Goal: Task Accomplishment & Management: Manage account settings

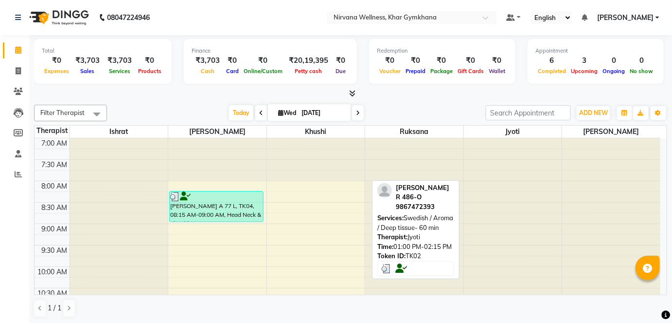
scroll to position [221, 0]
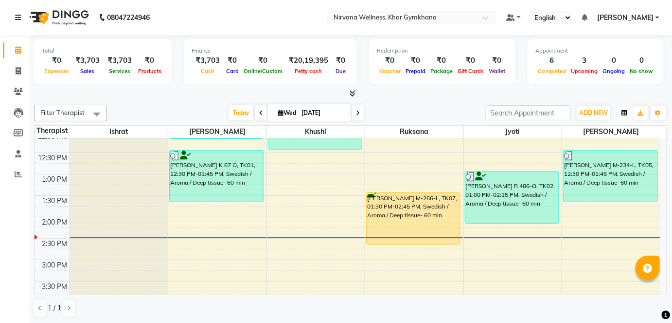
click at [628, 111] on button "button" at bounding box center [625, 113] width 16 height 14
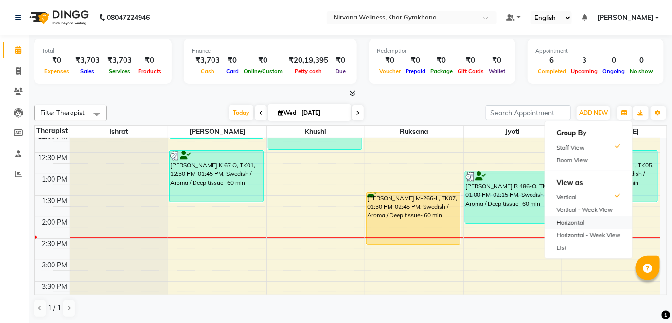
click at [592, 218] on div "Horizontal" at bounding box center [588, 222] width 87 height 13
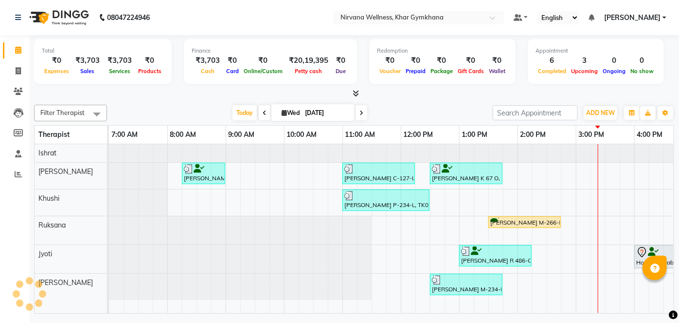
scroll to position [0, 368]
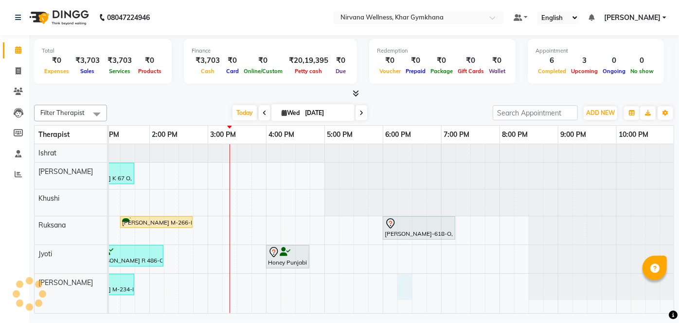
click at [407, 292] on div "[PERSON_NAME] A 77 L, TK04, 08:15 AM-09:00 AM, Head Neck & Shoulder [PERSON_NAM…" at bounding box center [208, 228] width 934 height 169
select select "79305"
select select "1095"
select select "tentative"
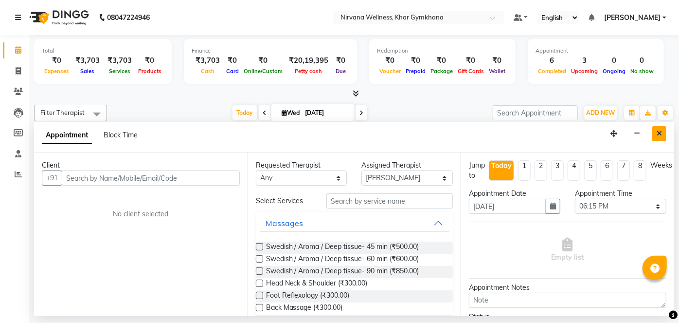
click at [661, 136] on icon "Close" at bounding box center [659, 133] width 5 height 7
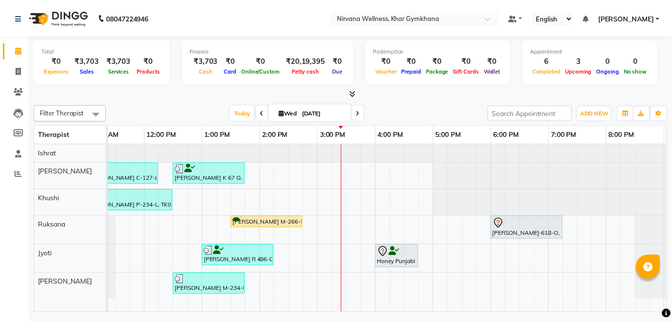
scroll to position [0, 255]
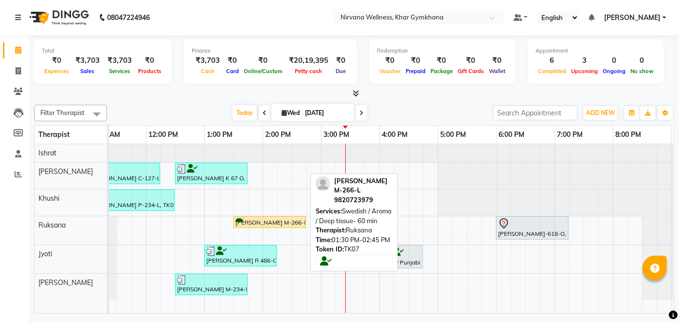
click at [292, 218] on div "[PERSON_NAME] M-266-L, TK07, 01:30 PM-02:45 PM, Swedish / Aroma / Deep tissue- …" at bounding box center [270, 221] width 71 height 9
select select "1"
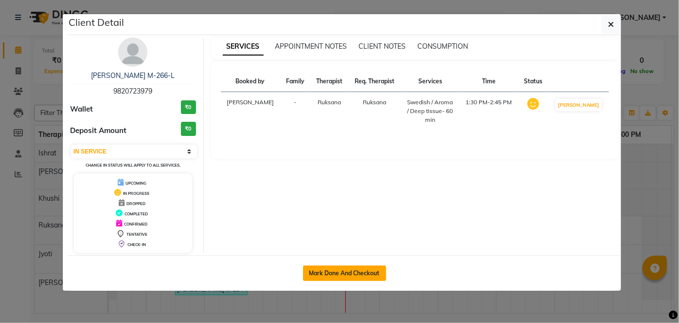
click at [343, 270] on button "Mark Done And Checkout" at bounding box center [344, 273] width 83 height 16
select select "6844"
select select "service"
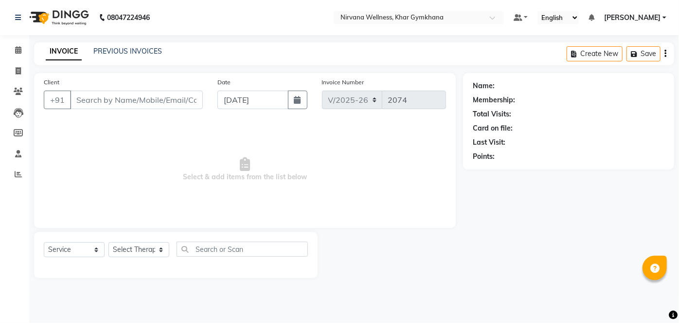
select select "3"
type input "9820723979"
select select "72486"
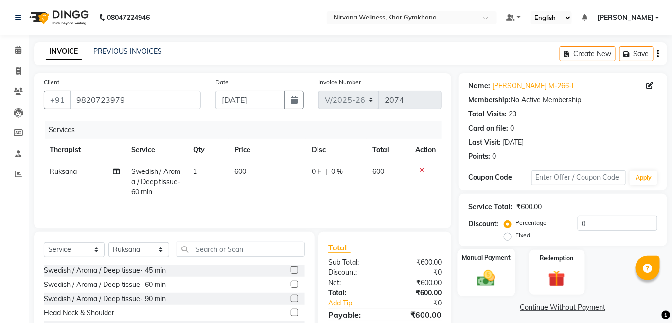
click at [503, 264] on div "Manual Payment" at bounding box center [487, 272] width 58 height 47
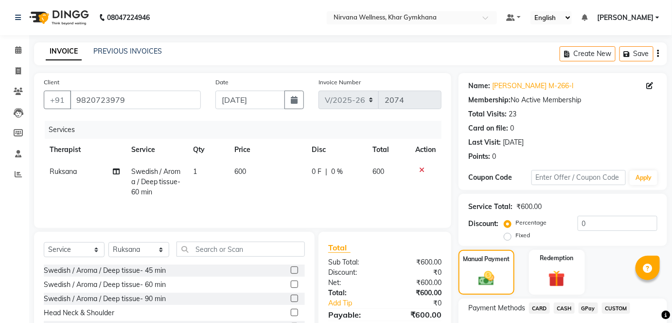
scroll to position [68, 0]
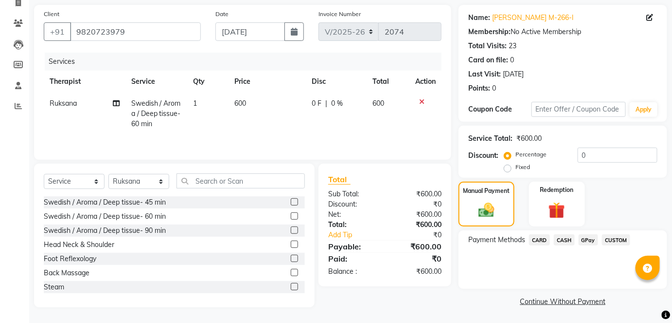
click at [564, 239] on span "CASH" at bounding box center [564, 239] width 21 height 11
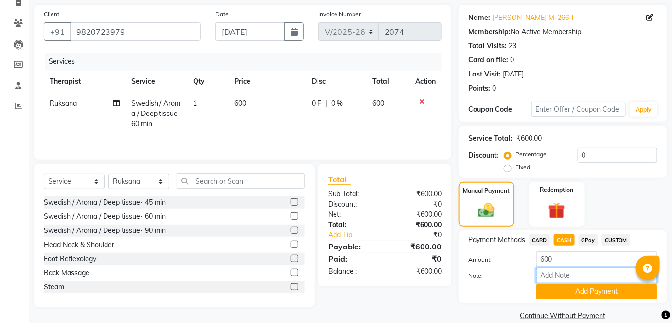
click at [555, 276] on input "Note:" at bounding box center [597, 275] width 121 height 15
paste input "HL0002323"
type input "HL0002323"
click at [589, 293] on button "Add Payment" at bounding box center [597, 291] width 121 height 15
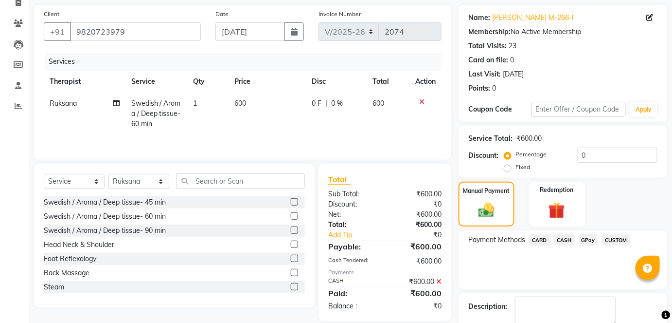
scroll to position [123, 0]
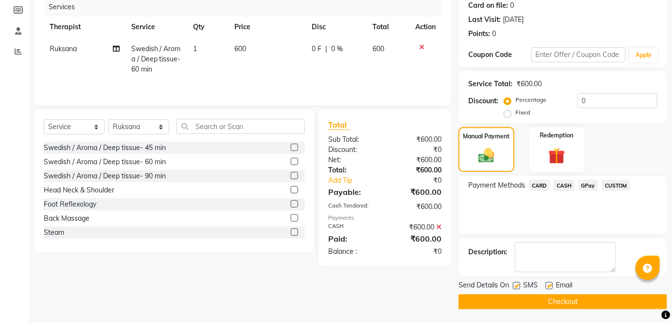
click at [588, 299] on button "Checkout" at bounding box center [563, 301] width 209 height 15
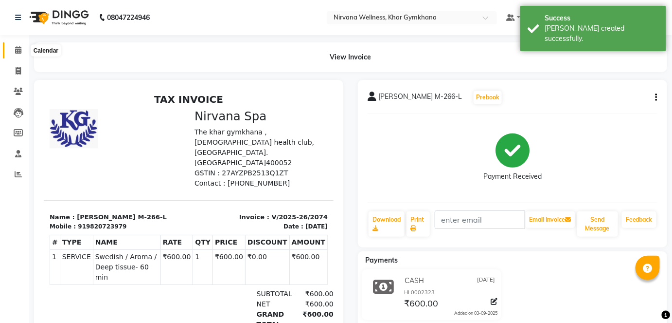
click at [22, 50] on span at bounding box center [18, 50] width 17 height 11
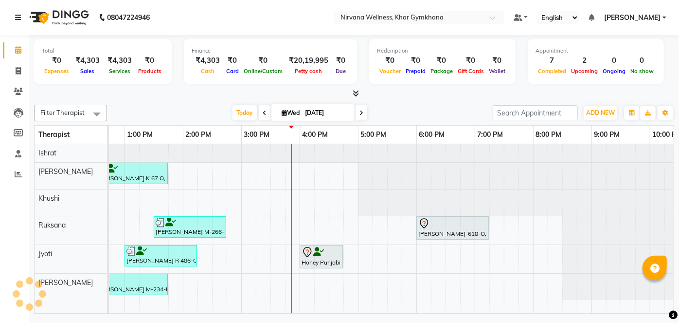
scroll to position [0, 341]
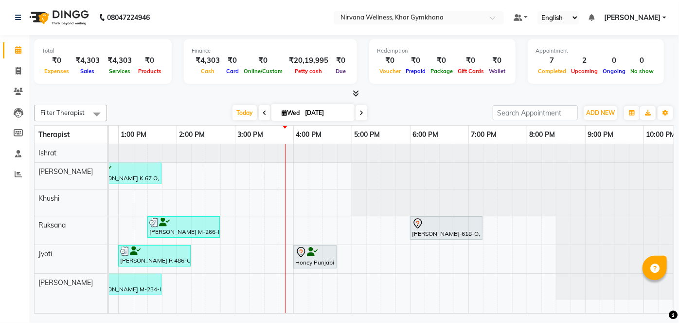
click at [298, 226] on div "[PERSON_NAME] A 77 L, TK04, 08:15 AM-09:00 AM, Head Neck & Shoulder [PERSON_NAM…" at bounding box center [235, 228] width 934 height 169
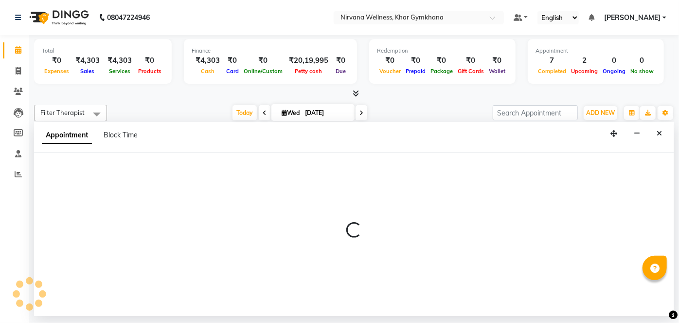
select select "72486"
select select "960"
select select "tentative"
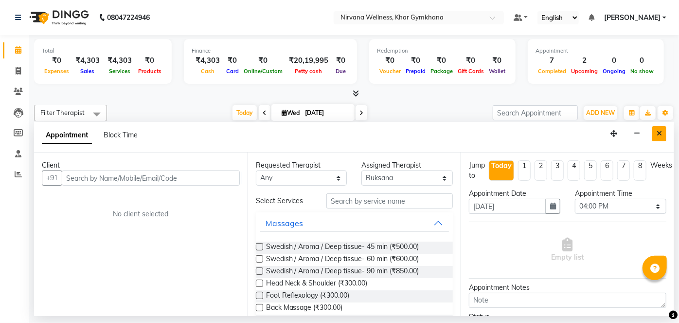
drag, startPoint x: 664, startPoint y: 134, endPoint x: 583, endPoint y: 190, distance: 98.1
click at [664, 134] on button "Close" at bounding box center [659, 133] width 14 height 15
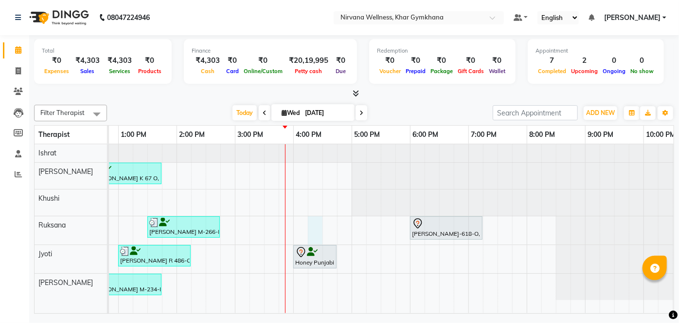
click at [316, 227] on div "[PERSON_NAME] A 77 L, TK04, 08:15 AM-09:00 AM, Head Neck & Shoulder [PERSON_NAM…" at bounding box center [235, 228] width 934 height 169
select select "72486"
select select "tentative"
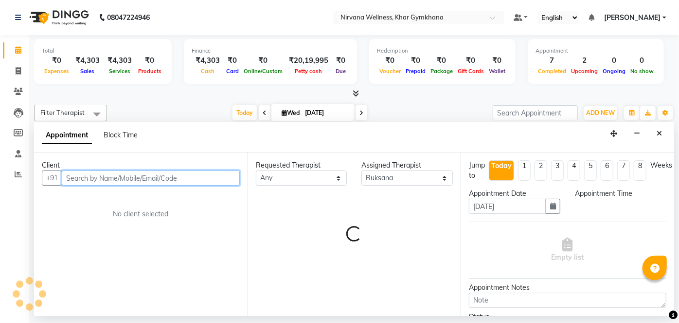
select select "975"
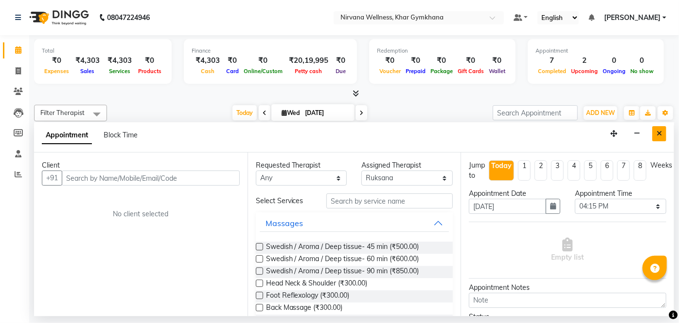
click at [659, 137] on button "Close" at bounding box center [659, 133] width 14 height 15
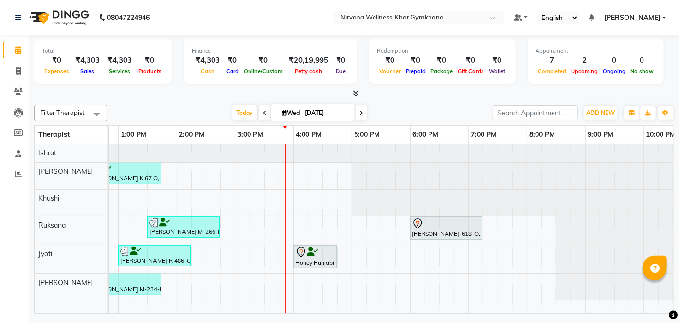
click at [332, 224] on div "[PERSON_NAME] A 77 L, TK04, 08:15 AM-09:00 AM, Head Neck & Shoulder [PERSON_NAM…" at bounding box center [235, 228] width 934 height 169
select select "72486"
select select "tentative"
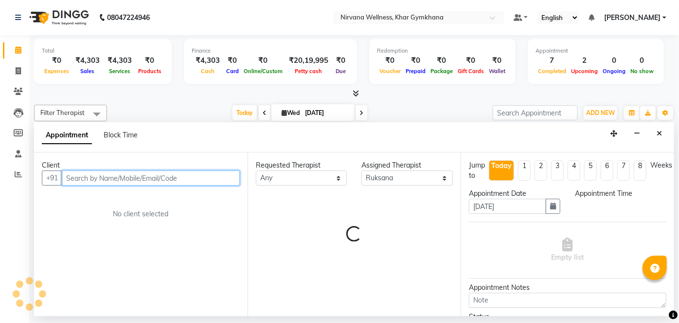
select select "990"
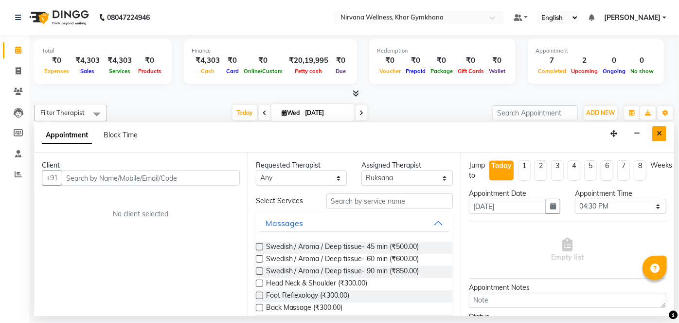
click at [656, 137] on button "Close" at bounding box center [659, 133] width 14 height 15
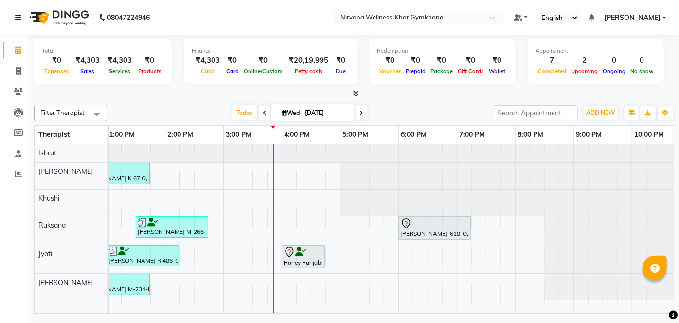
scroll to position [0, 356]
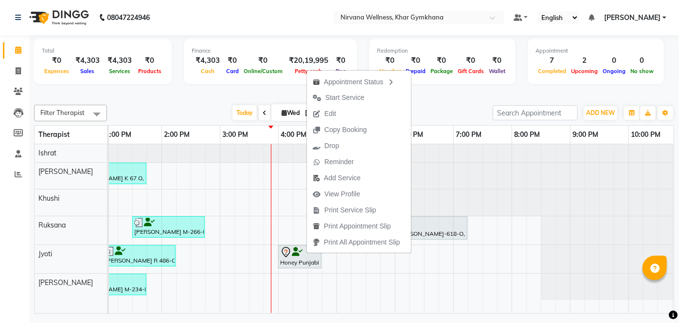
click at [150, 106] on div "[DATE] [DATE]" at bounding box center [300, 113] width 376 height 15
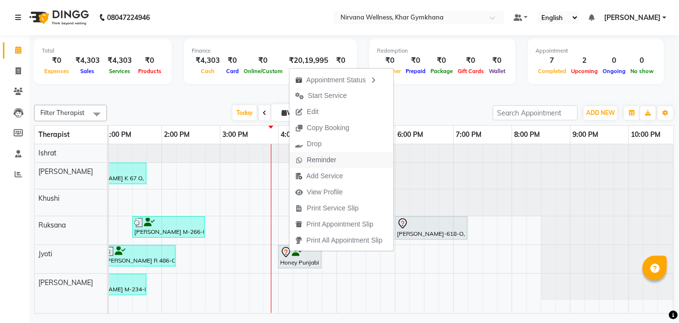
click at [310, 159] on span "Reminder" at bounding box center [322, 160] width 30 height 10
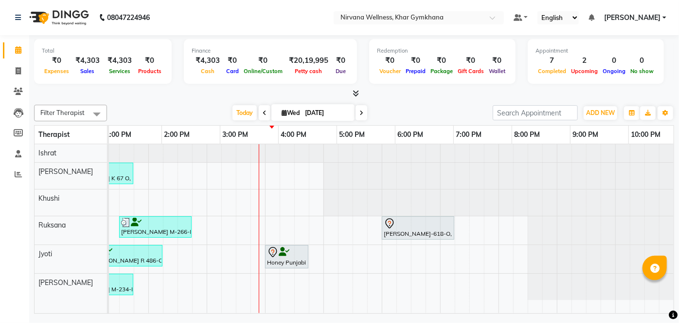
scroll to position [0, 368]
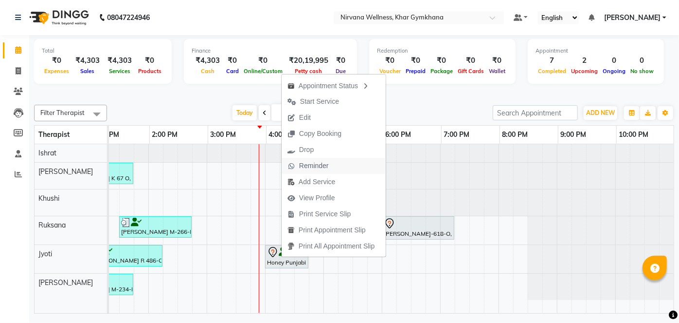
click at [326, 167] on span "Reminder" at bounding box center [314, 166] width 30 height 10
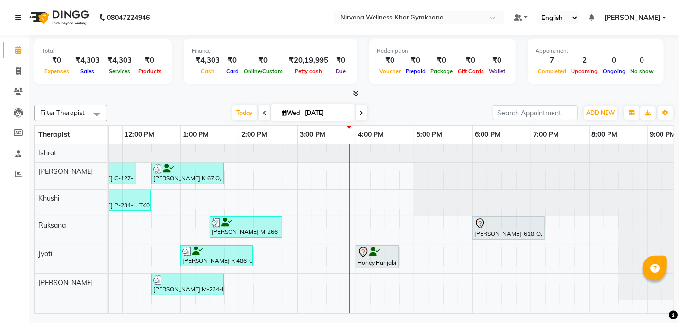
scroll to position [0, 280]
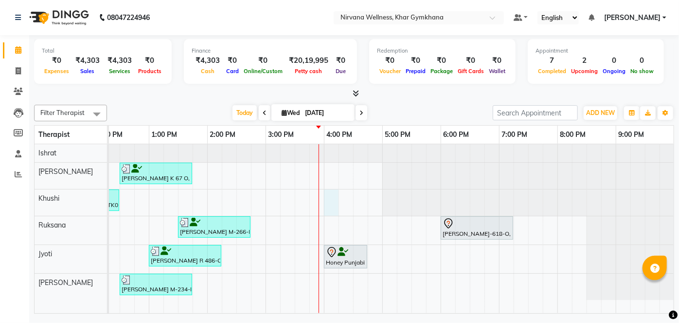
click at [333, 196] on div "[PERSON_NAME] A 77 L, TK04, 08:15 AM-09:00 AM, Head Neck & Shoulder [PERSON_NAM…" at bounding box center [266, 228] width 934 height 169
select select "68039"
select select "960"
select select "tentative"
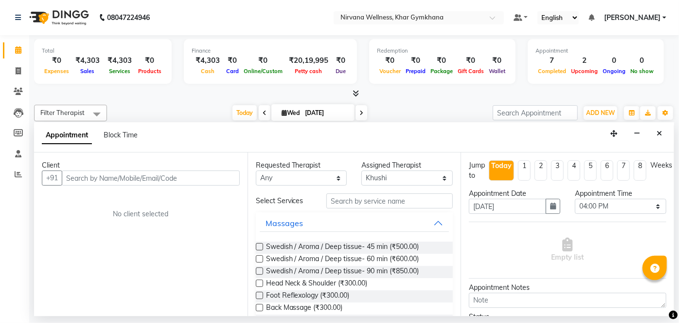
click at [118, 177] on input "text" at bounding box center [151, 177] width 178 height 15
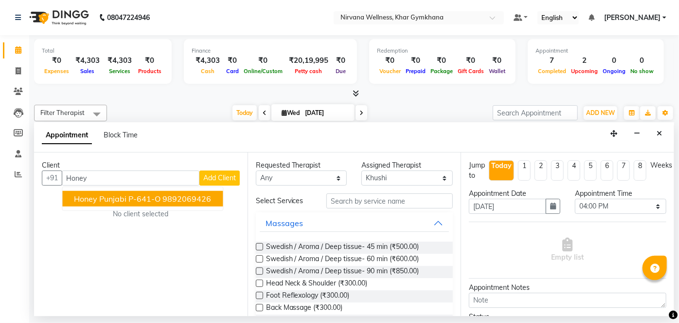
click at [157, 194] on span "Honey Punjabi P-641-O" at bounding box center [117, 199] width 87 height 10
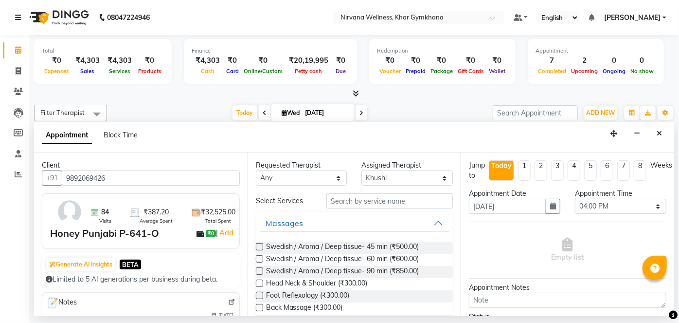
type input "9892069426"
click at [286, 178] on select "Any [PERSON_NAME] Jyoti [PERSON_NAME] [PERSON_NAME]" at bounding box center [301, 177] width 91 height 15
select select "78895"
click at [256, 170] on select "Any [PERSON_NAME] Jyoti [PERSON_NAME] [PERSON_NAME]" at bounding box center [301, 177] width 91 height 15
select select "78895"
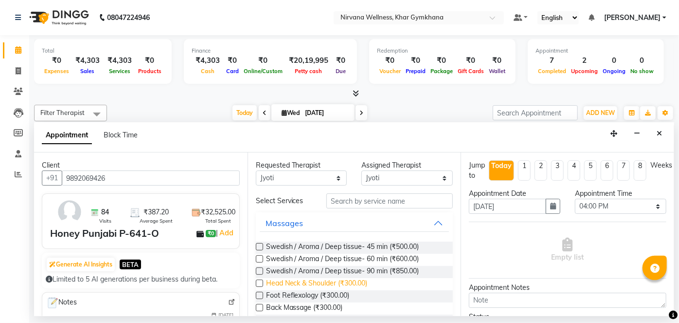
click at [345, 285] on span "Head Neck & Shoulder (₹300.00)" at bounding box center [317, 284] width 102 height 12
checkbox input "false"
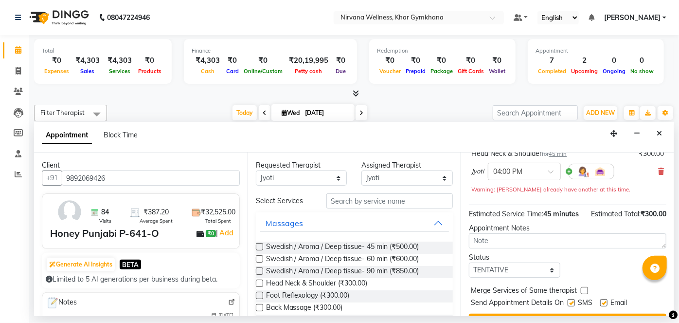
scroll to position [112, 0]
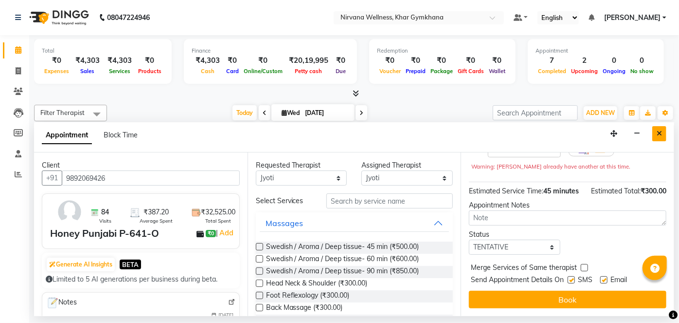
click at [664, 134] on button "Close" at bounding box center [659, 133] width 14 height 15
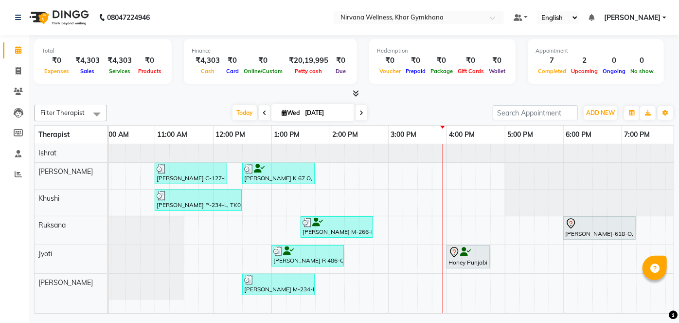
scroll to position [0, 305]
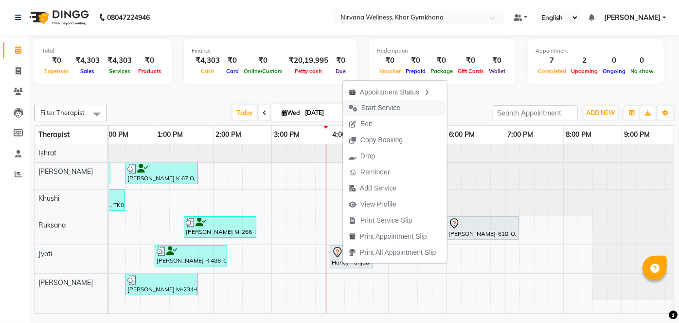
click at [368, 110] on span "Start Service" at bounding box center [381, 108] width 39 height 10
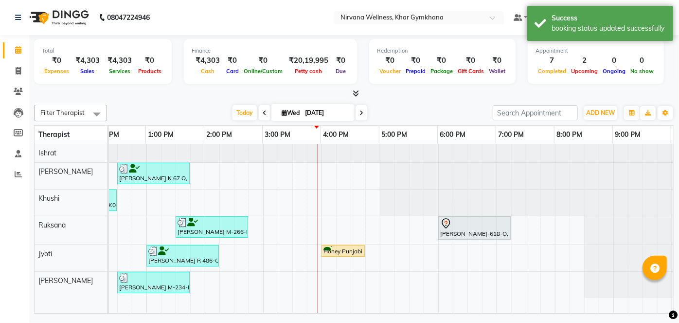
scroll to position [0, 314]
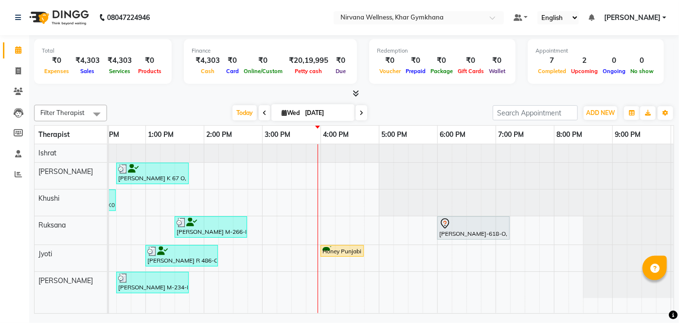
drag, startPoint x: 344, startPoint y: 199, endPoint x: 174, endPoint y: 92, distance: 200.9
click at [174, 92] on div at bounding box center [354, 94] width 640 height 10
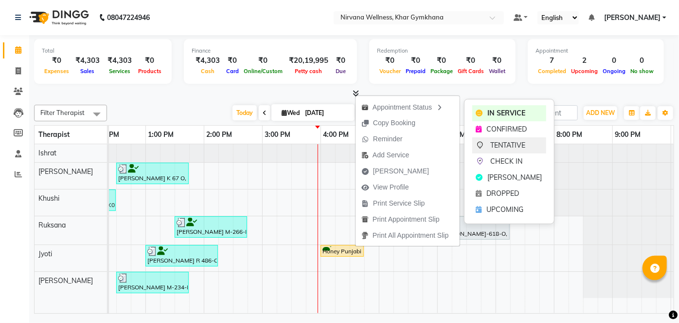
click at [488, 144] on div "TENTATIVE" at bounding box center [509, 145] width 74 height 16
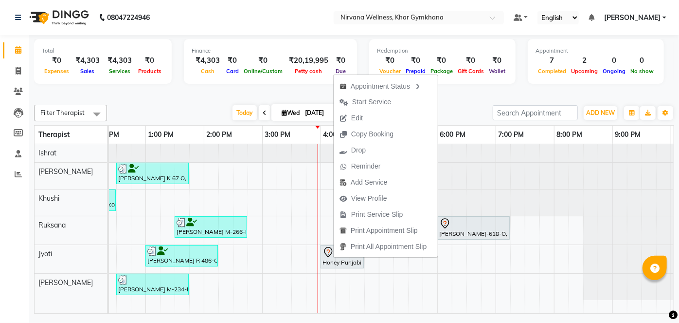
click at [369, 100] on span "Start Service" at bounding box center [371, 102] width 39 height 10
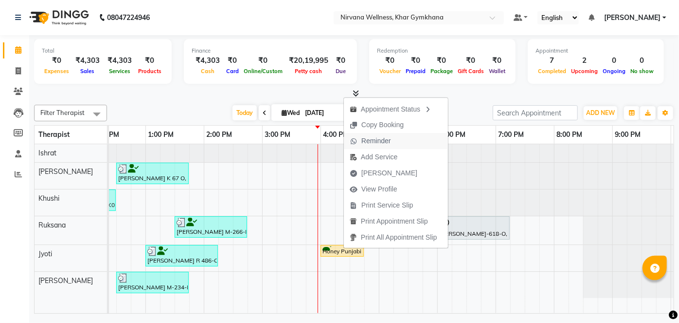
click at [375, 141] on span "Reminder" at bounding box center [377, 141] width 30 height 10
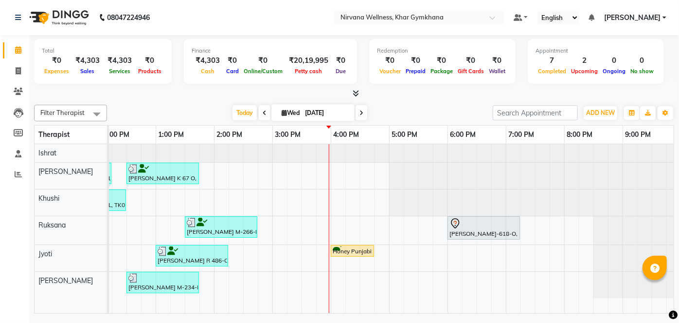
scroll to position [0, 305]
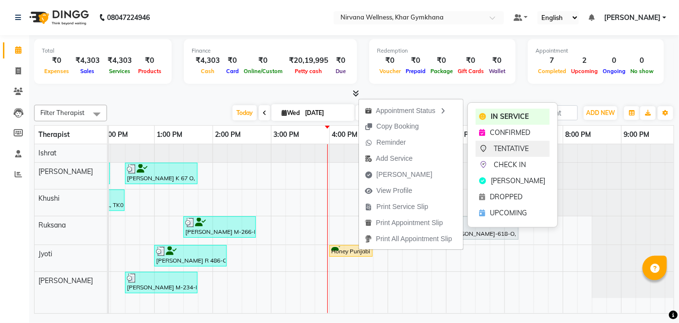
click at [502, 156] on div "TENTATIVE" at bounding box center [513, 149] width 74 height 16
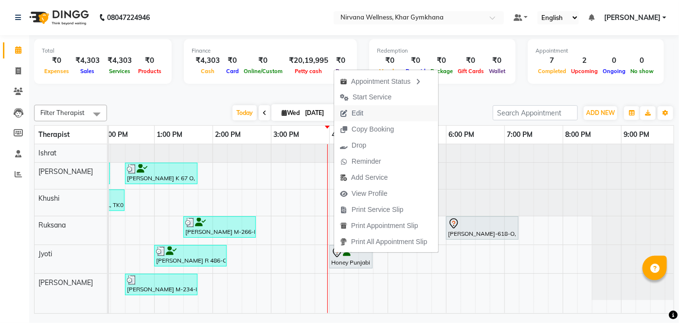
click at [364, 117] on span "Edit" at bounding box center [351, 113] width 35 height 16
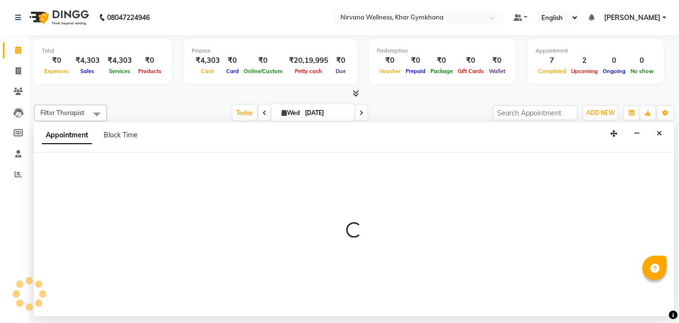
select select "tentative"
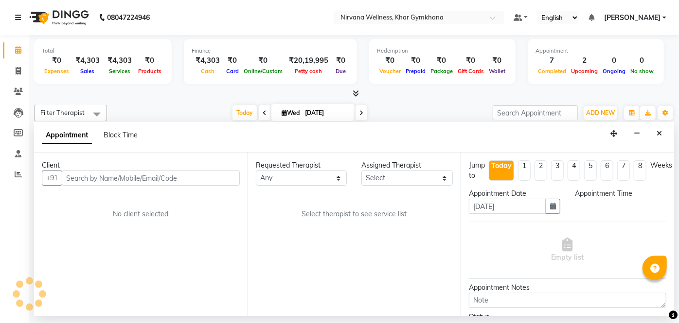
scroll to position [0, 0]
select select "78895"
select select "960"
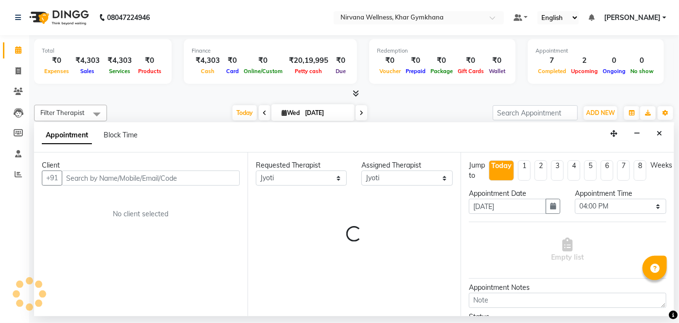
select select "3392"
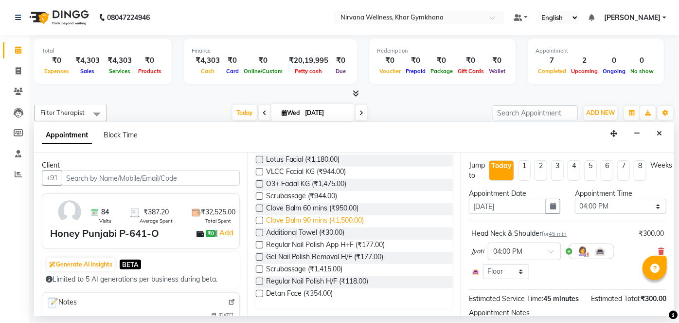
scroll to position [40, 0]
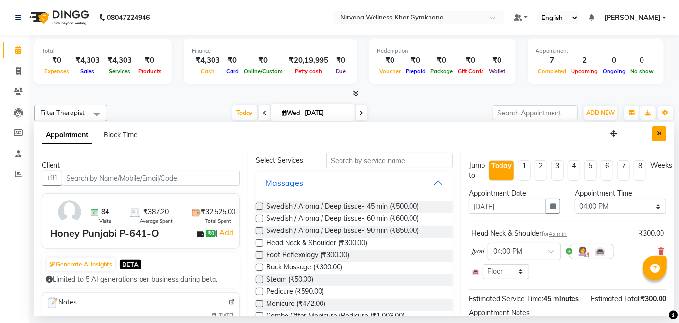
click at [662, 136] on button "Close" at bounding box center [659, 133] width 14 height 15
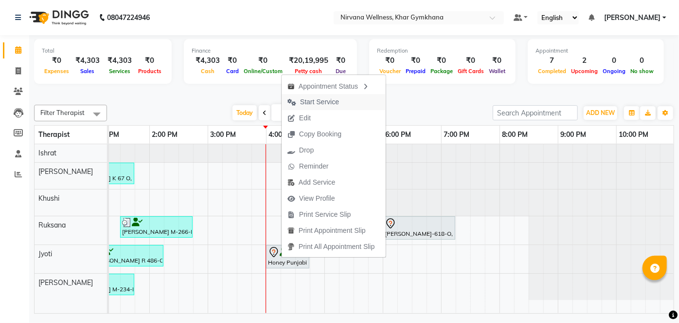
click at [316, 97] on span "Start Service" at bounding box center [319, 102] width 39 height 10
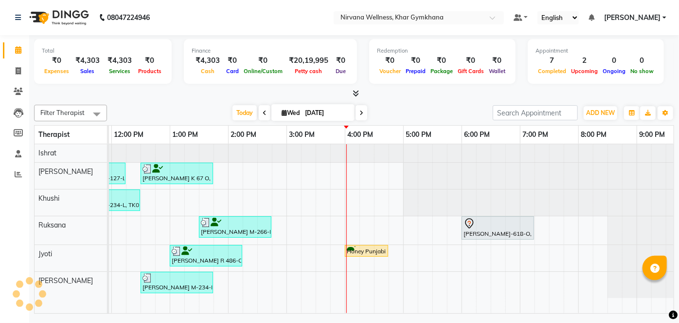
scroll to position [0, 291]
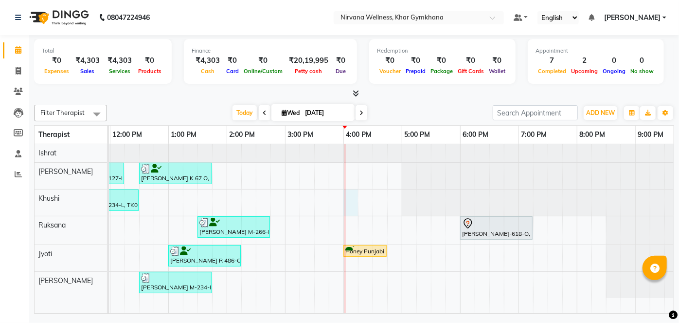
click at [353, 205] on div "[PERSON_NAME] A 77 L, TK04, 08:15 AM-09:00 AM, Head Neck & Shoulder [PERSON_NAM…" at bounding box center [285, 228] width 934 height 169
select select "68039"
select select "tentative"
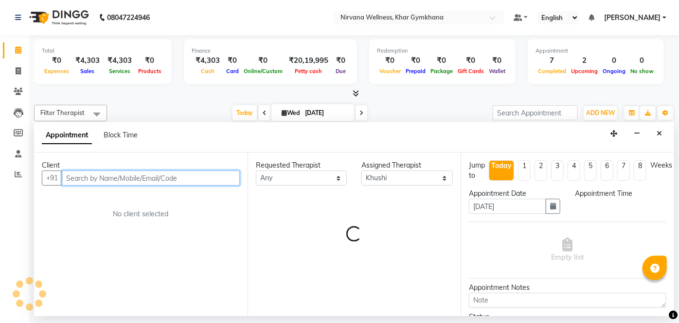
select select "960"
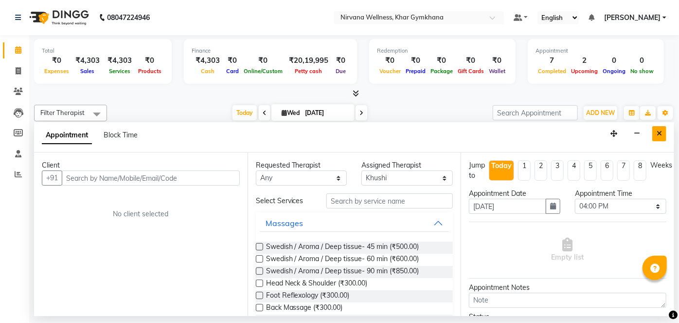
click at [658, 128] on button "Close" at bounding box center [659, 133] width 14 height 15
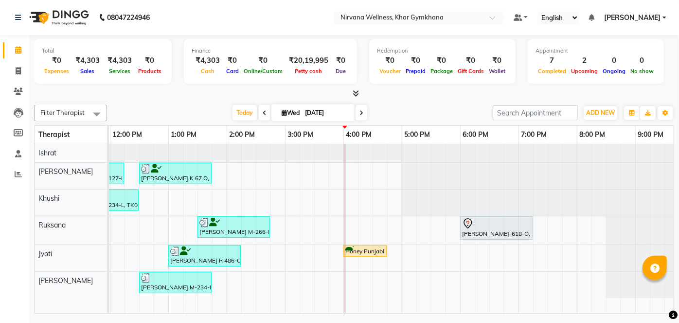
click at [414, 291] on div "[PERSON_NAME] A 77 L, TK04, 08:15 AM-09:00 AM, Head Neck & Shoulder [PERSON_NAM…" at bounding box center [285, 228] width 934 height 169
select select "79305"
select select "tentative"
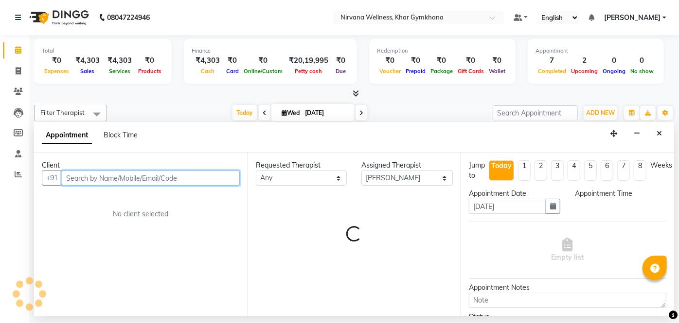
select select "1020"
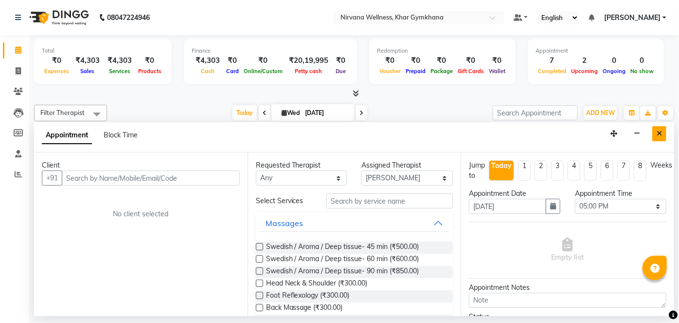
click at [663, 127] on button "Close" at bounding box center [659, 133] width 14 height 15
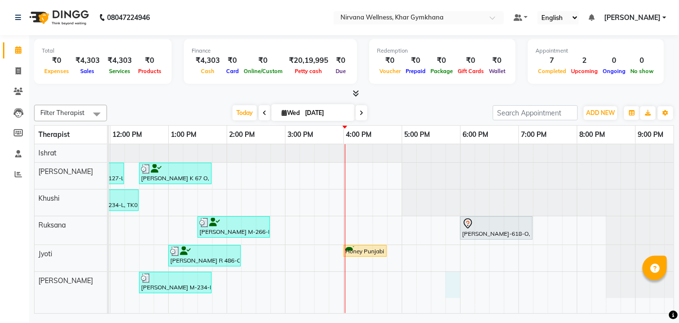
click at [454, 292] on div "[PERSON_NAME] A 77 L, TK04, 08:15 AM-09:00 AM, Head Neck & Shoulder [PERSON_NAM…" at bounding box center [285, 228] width 934 height 169
select select "79305"
select select "1065"
select select "tentative"
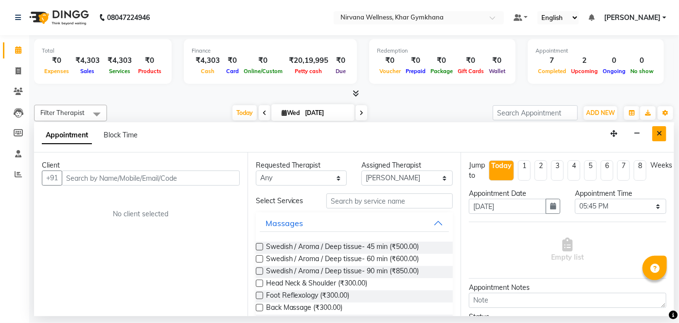
drag, startPoint x: 651, startPoint y: 142, endPoint x: 655, endPoint y: 135, distance: 7.8
click at [653, 138] on div "Appointment Block Time" at bounding box center [354, 137] width 640 height 30
click at [655, 135] on button "Close" at bounding box center [659, 133] width 14 height 15
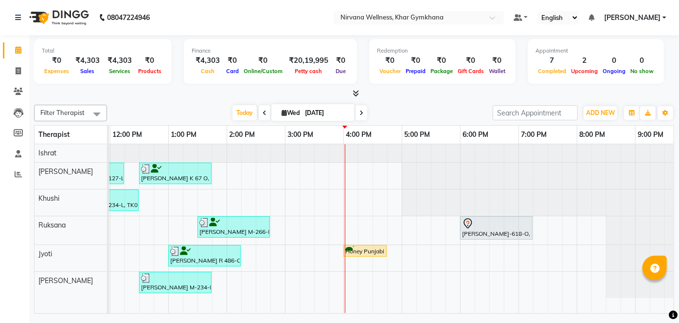
click at [431, 276] on div "[PERSON_NAME] A 77 L, TK04, 08:15 AM-09:00 AM, Head Neck & Shoulder [PERSON_NAM…" at bounding box center [285, 228] width 934 height 169
select select "79305"
select select "1035"
select select "tentative"
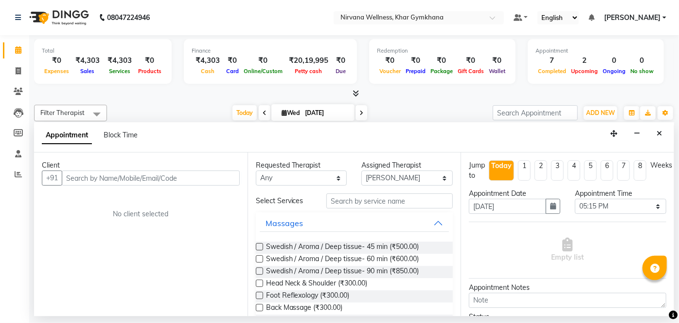
click at [667, 126] on div "Appointment Block Time" at bounding box center [354, 137] width 640 height 30
click at [646, 135] on div "Appointment Block Time" at bounding box center [354, 137] width 640 height 30
click at [664, 133] on button "Close" at bounding box center [659, 133] width 14 height 15
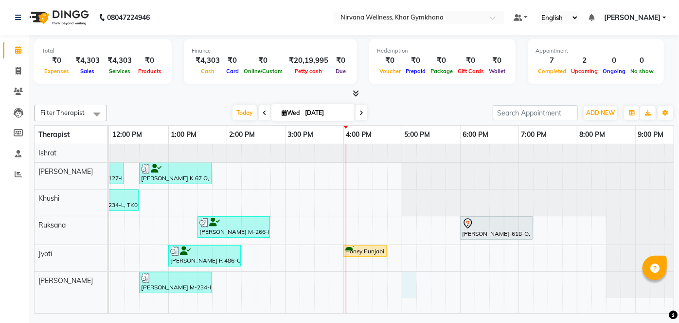
click at [408, 278] on div "[PERSON_NAME] A 77 L, TK04, 08:15 AM-09:00 AM, Head Neck & Shoulder [PERSON_NAM…" at bounding box center [285, 228] width 934 height 169
select select "79305"
select select "1020"
select select "tentative"
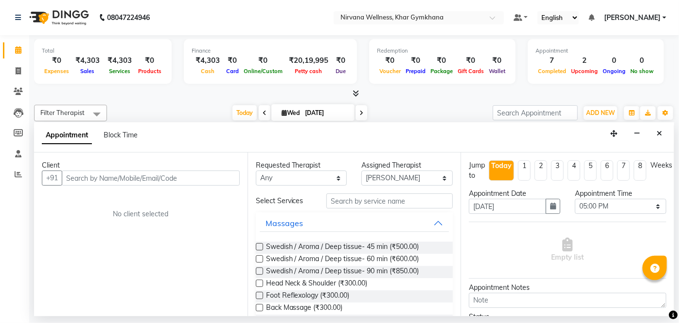
click at [167, 173] on input "text" at bounding box center [151, 177] width 178 height 15
type input "9820499598"
click at [218, 179] on span "Add Client" at bounding box center [219, 177] width 33 height 9
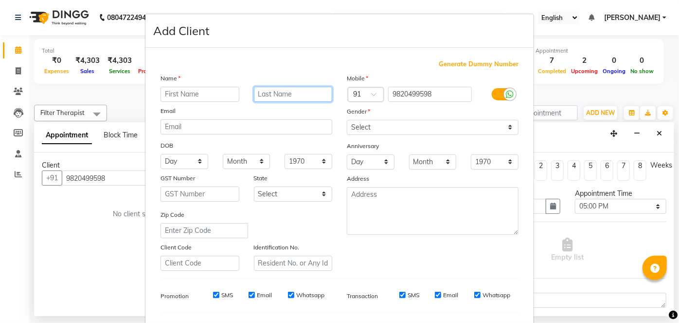
click at [279, 96] on input "text" at bounding box center [293, 94] width 79 height 15
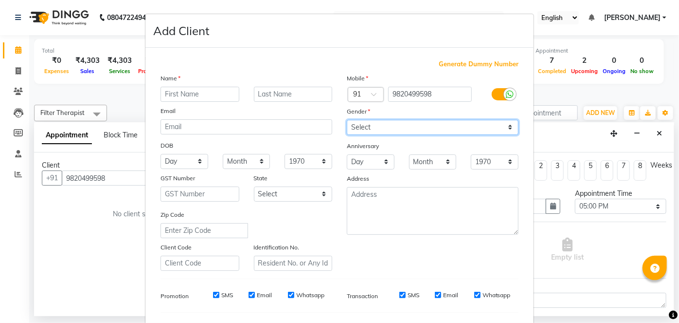
click at [386, 130] on select "Select [DEMOGRAPHIC_DATA] [DEMOGRAPHIC_DATA] Other Prefer Not To Say" at bounding box center [433, 127] width 172 height 15
select select "[DEMOGRAPHIC_DATA]"
click at [347, 120] on select "Select [DEMOGRAPHIC_DATA] [DEMOGRAPHIC_DATA] Other Prefer Not To Say" at bounding box center [433, 127] width 172 height 15
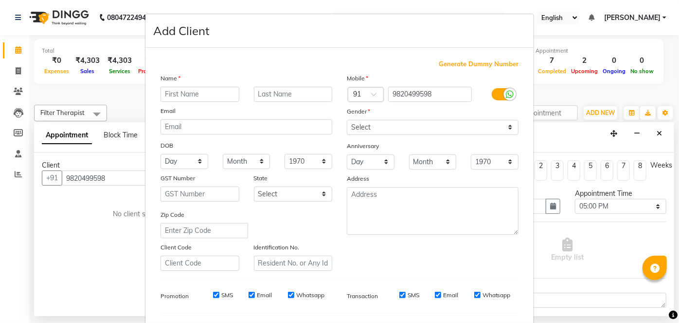
click at [103, 186] on ngb-modal-window "Add Client Generate Dummy Number Name Email DOB Day 01 02 03 04 05 06 07 08 09 …" at bounding box center [339, 161] width 679 height 323
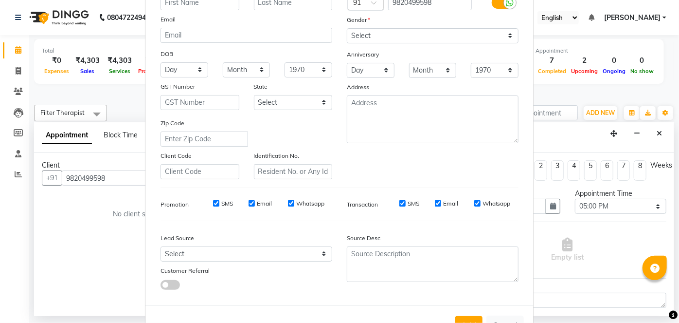
scroll to position [126, 0]
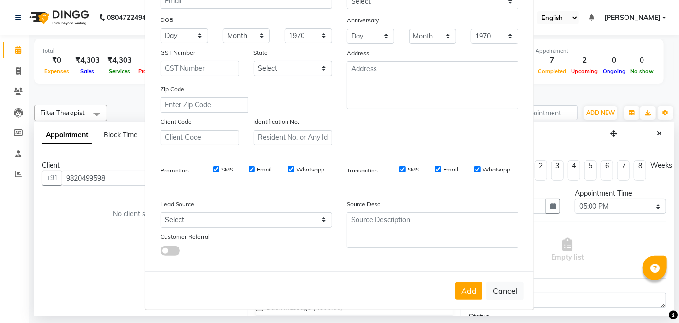
click at [489, 278] on div "Add Cancel" at bounding box center [339, 290] width 388 height 38
click at [494, 287] on button "Cancel" at bounding box center [505, 290] width 37 height 18
select select
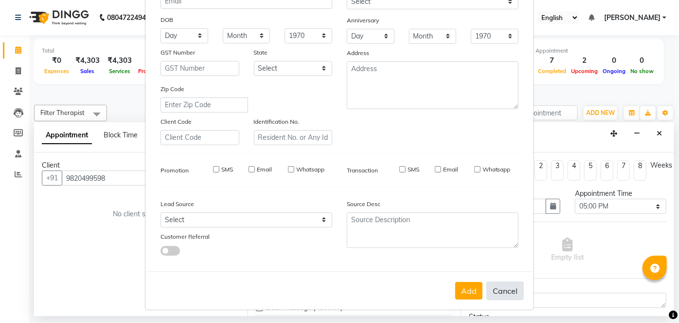
select select
checkbox input "false"
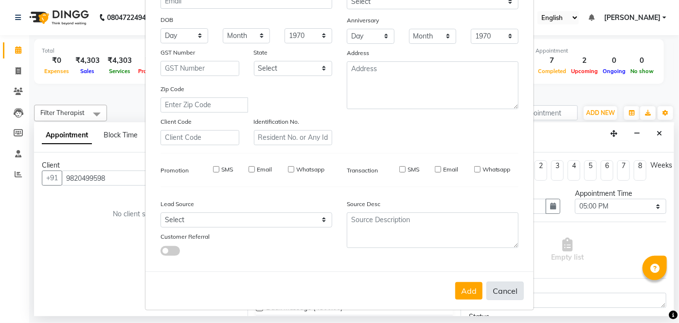
checkbox input "false"
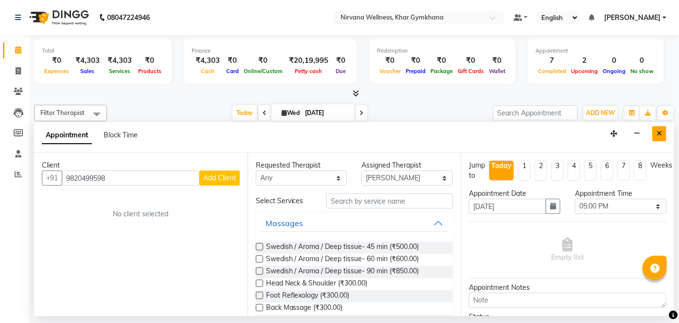
click at [662, 136] on button "Close" at bounding box center [659, 133] width 14 height 15
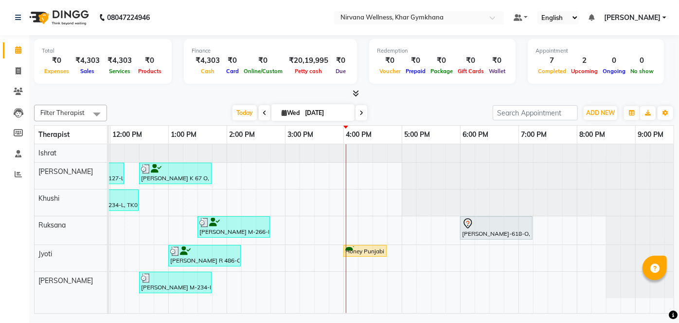
click at [411, 280] on div "[PERSON_NAME] A 77 L, TK04, 08:15 AM-09:00 AM, Head Neck & Shoulder [PERSON_NAM…" at bounding box center [285, 228] width 934 height 169
select select "79305"
select select "tentative"
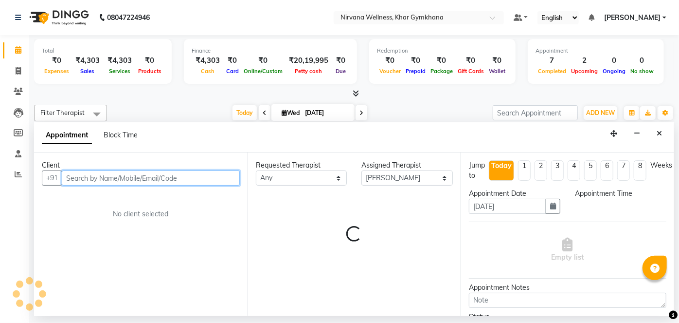
select select "1020"
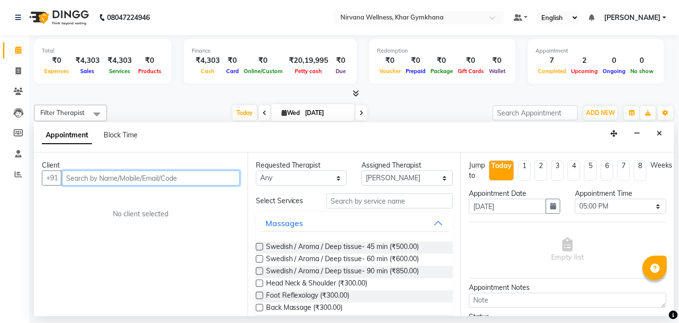
click at [160, 177] on input "text" at bounding box center [151, 177] width 178 height 15
type input "9820499598"
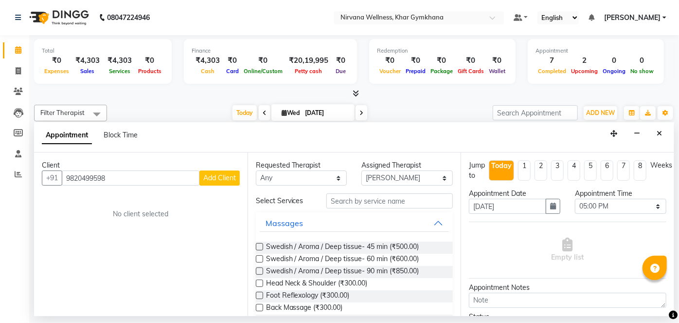
click at [217, 178] on span "Add Client" at bounding box center [219, 177] width 33 height 9
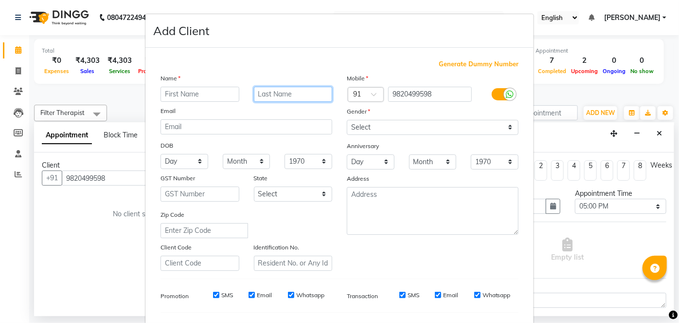
click at [286, 91] on input "text" at bounding box center [293, 94] width 79 height 15
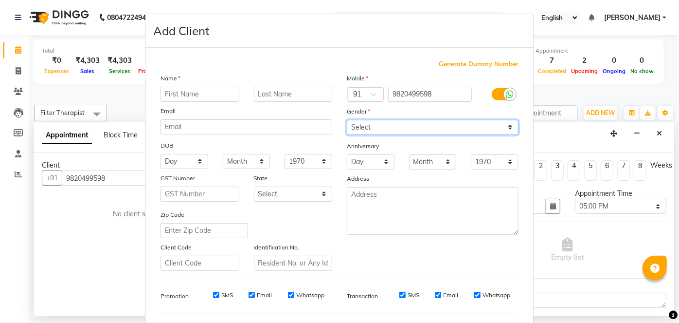
click at [358, 125] on select "Select [DEMOGRAPHIC_DATA] [DEMOGRAPHIC_DATA] Other Prefer Not To Say" at bounding box center [433, 127] width 172 height 15
select select "[DEMOGRAPHIC_DATA]"
click at [347, 120] on select "Select [DEMOGRAPHIC_DATA] [DEMOGRAPHIC_DATA] Other Prefer Not To Say" at bounding box center [433, 127] width 172 height 15
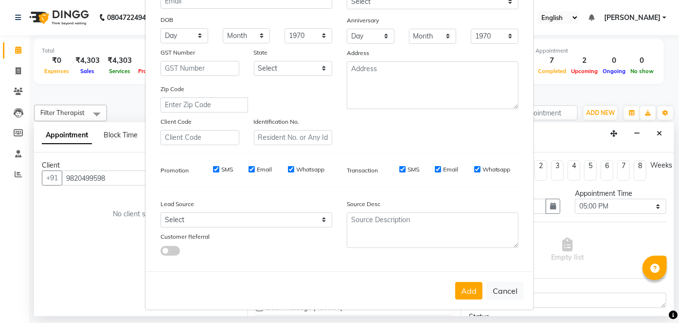
click at [121, 230] on ngb-modal-window "Add Client Generate Dummy Number Name Email DOB Day 01 02 03 04 05 06 07 08 09 …" at bounding box center [339, 161] width 679 height 323
click at [501, 289] on button "Cancel" at bounding box center [505, 290] width 37 height 18
select select
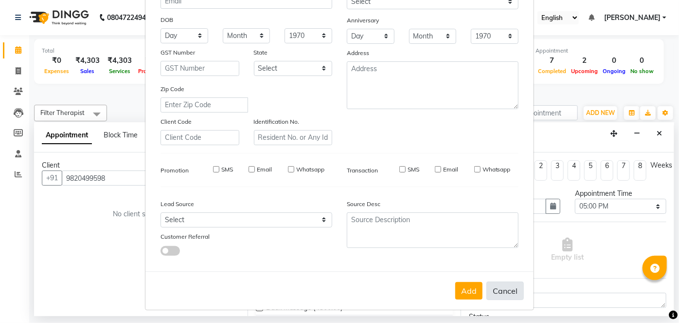
select select
checkbox input "false"
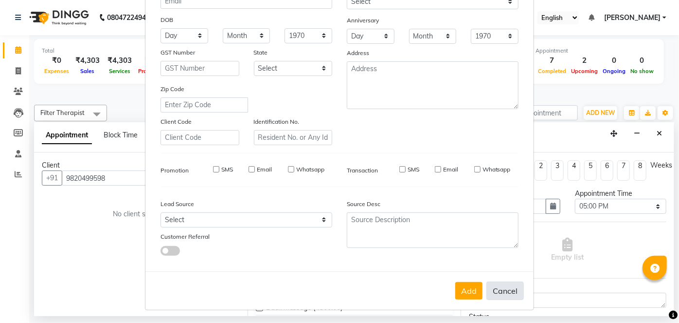
checkbox input "false"
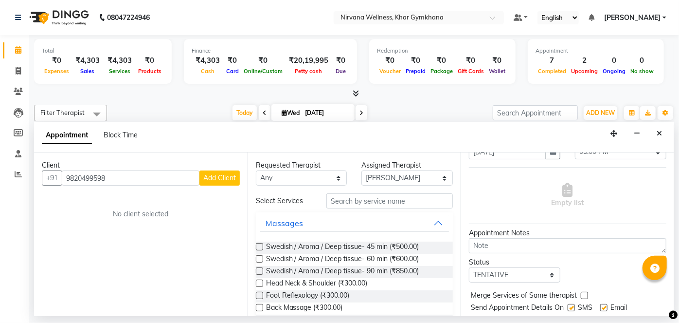
scroll to position [82, 0]
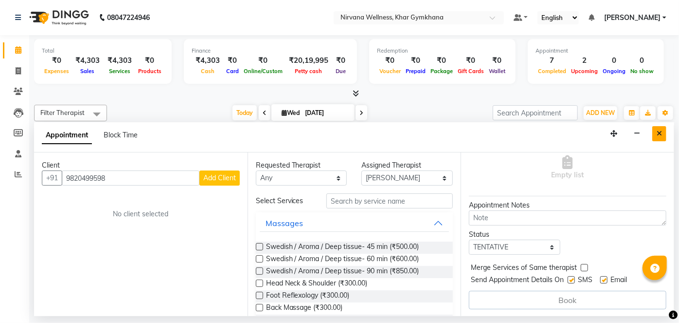
click at [666, 134] on button "Close" at bounding box center [659, 133] width 14 height 15
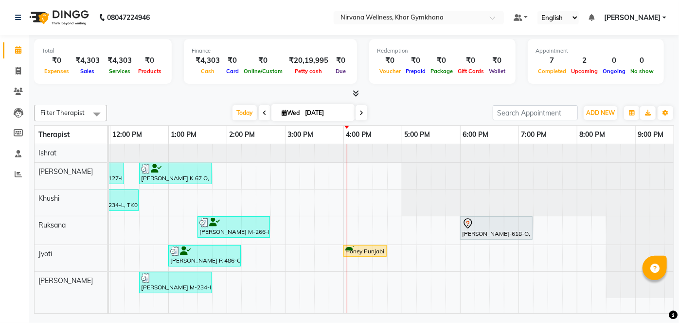
click at [470, 273] on div "[PERSON_NAME] A 77 L, TK04, 08:15 AM-09:00 AM, Head Neck & Shoulder [PERSON_NAM…" at bounding box center [285, 228] width 934 height 169
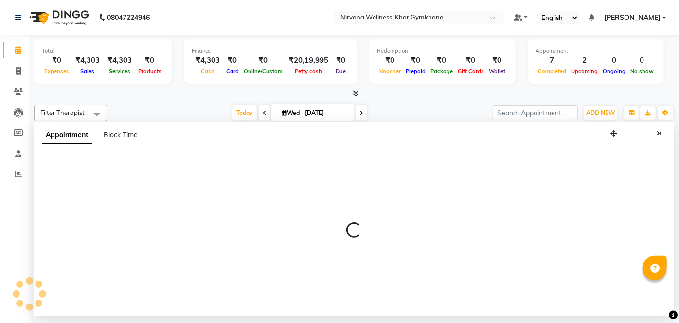
select select "79305"
select select "1080"
select select "tentative"
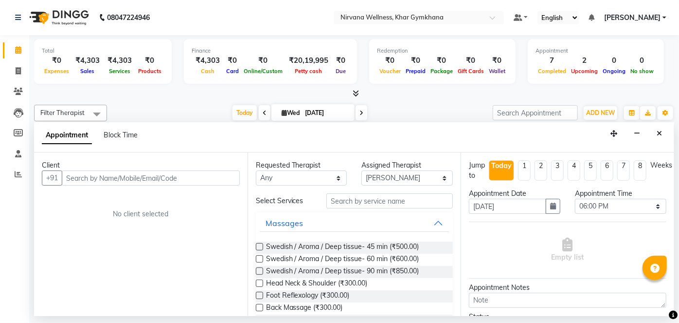
click at [149, 183] on input "text" at bounding box center [151, 177] width 178 height 15
click at [185, 177] on input "text" at bounding box center [151, 177] width 178 height 15
type input "9366067781"
click at [222, 178] on span "Add Client" at bounding box center [219, 177] width 33 height 9
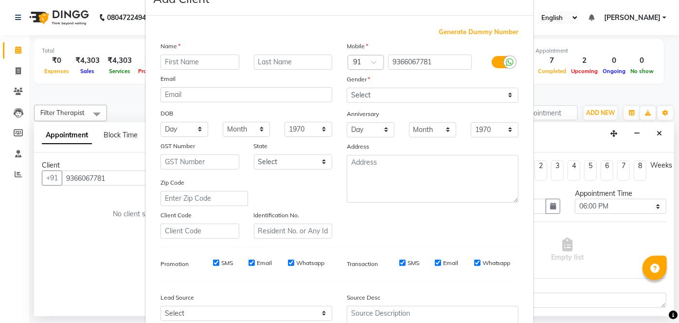
scroll to position [44, 0]
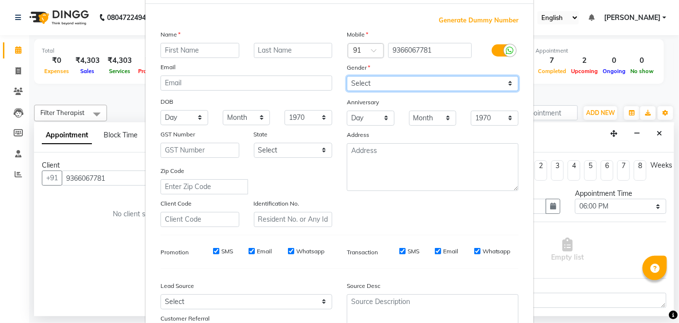
click at [492, 82] on select "Select [DEMOGRAPHIC_DATA] [DEMOGRAPHIC_DATA] Other Prefer Not To Say" at bounding box center [433, 83] width 172 height 15
click at [492, 83] on select "Select [DEMOGRAPHIC_DATA] [DEMOGRAPHIC_DATA] Other Prefer Not To Say" at bounding box center [433, 83] width 172 height 15
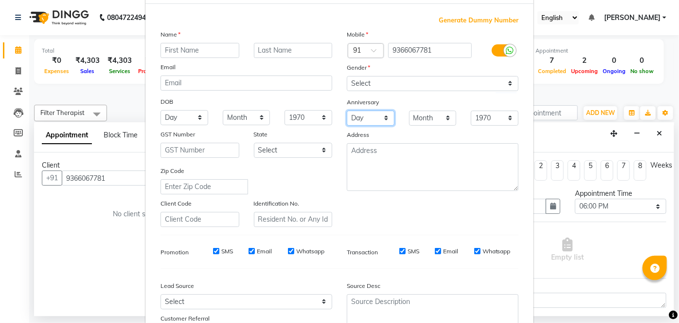
click at [383, 117] on select "Day 01 02 03 04 05 06 07 08 09 10 11 12 13 14 15 16 17 18 19 20 21 22 23 24 25 …" at bounding box center [371, 117] width 48 height 15
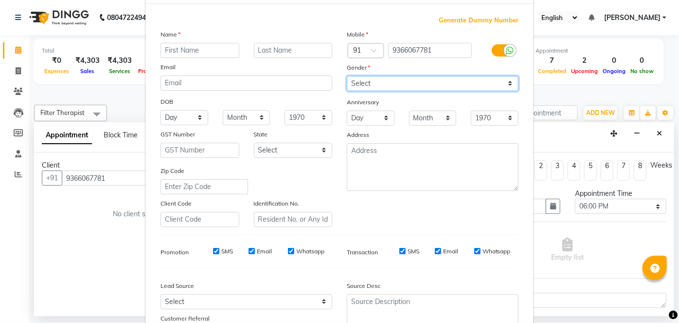
click at [410, 86] on select "Select [DEMOGRAPHIC_DATA] [DEMOGRAPHIC_DATA] Other Prefer Not To Say" at bounding box center [433, 83] width 172 height 15
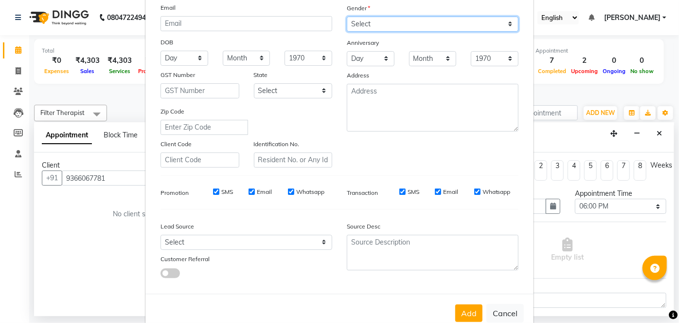
scroll to position [126, 0]
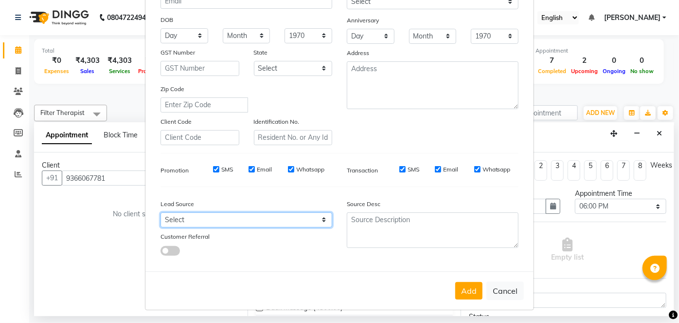
click at [319, 218] on select "Select Walk-in Referral Internet Friend Word of Mouth Advertisement Facebook Ju…" at bounding box center [247, 219] width 172 height 15
drag, startPoint x: 319, startPoint y: 221, endPoint x: 309, endPoint y: 216, distance: 11.3
click at [319, 221] on select "Select Walk-in Referral Internet Friend Word of Mouth Advertisement Facebook Ju…" at bounding box center [247, 219] width 172 height 15
click at [319, 224] on select "Select Walk-in Referral Internet Friend Word of Mouth Advertisement Facebook Ju…" at bounding box center [247, 219] width 172 height 15
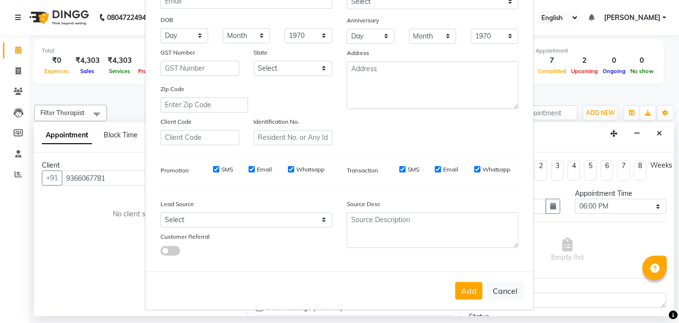
drag, startPoint x: 500, startPoint y: 290, endPoint x: 450, endPoint y: 286, distance: 50.3
click at [500, 290] on button "Cancel" at bounding box center [505, 290] width 37 height 18
select select
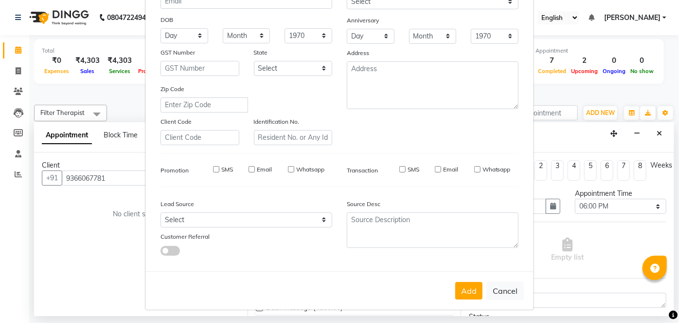
select select
checkbox input "false"
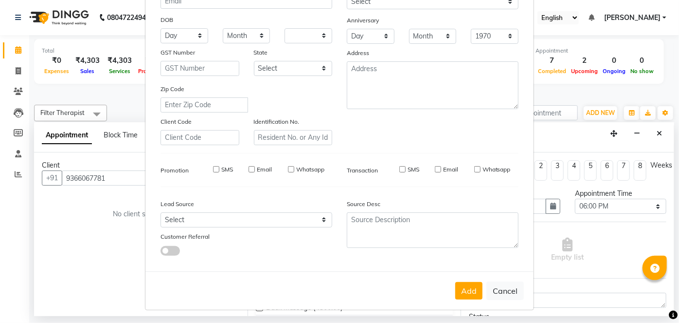
checkbox input "false"
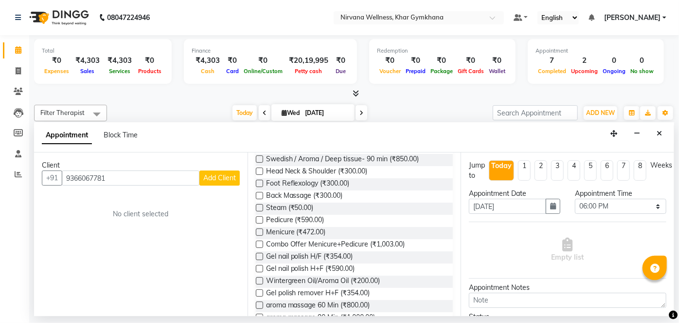
scroll to position [44, 0]
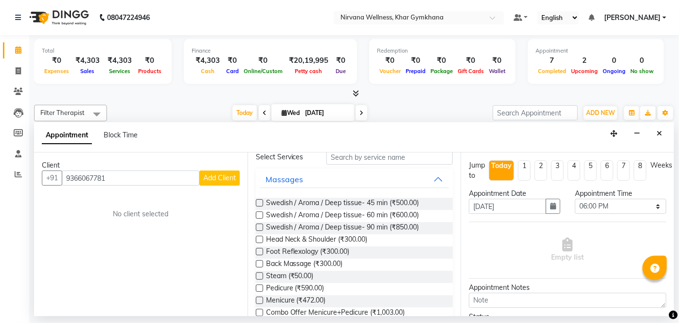
click at [363, 116] on span at bounding box center [362, 112] width 12 height 15
type input "[DATE]"
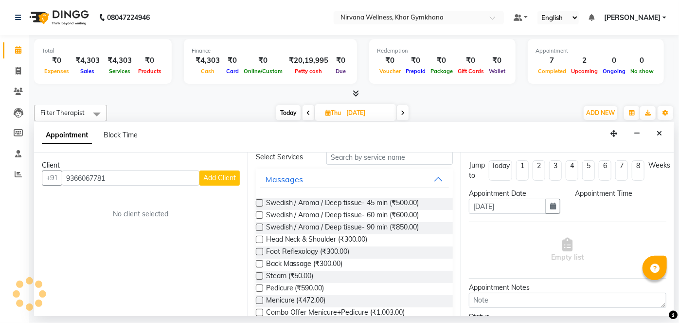
scroll to position [0, 368]
select select "1080"
click at [307, 112] on icon at bounding box center [309, 113] width 4 height 6
type input "[DATE]"
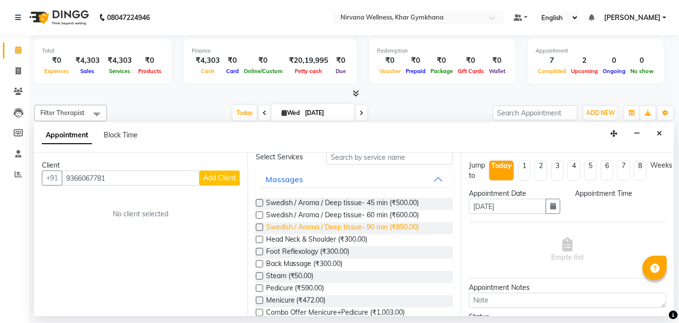
select select "1080"
click at [666, 134] on button "Close" at bounding box center [659, 133] width 14 height 15
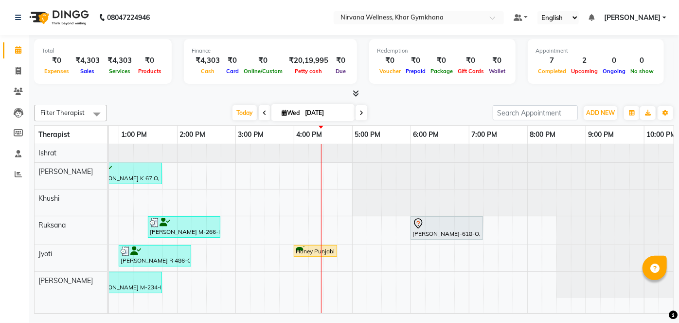
scroll to position [0, 206]
